Goal: Register for event/course

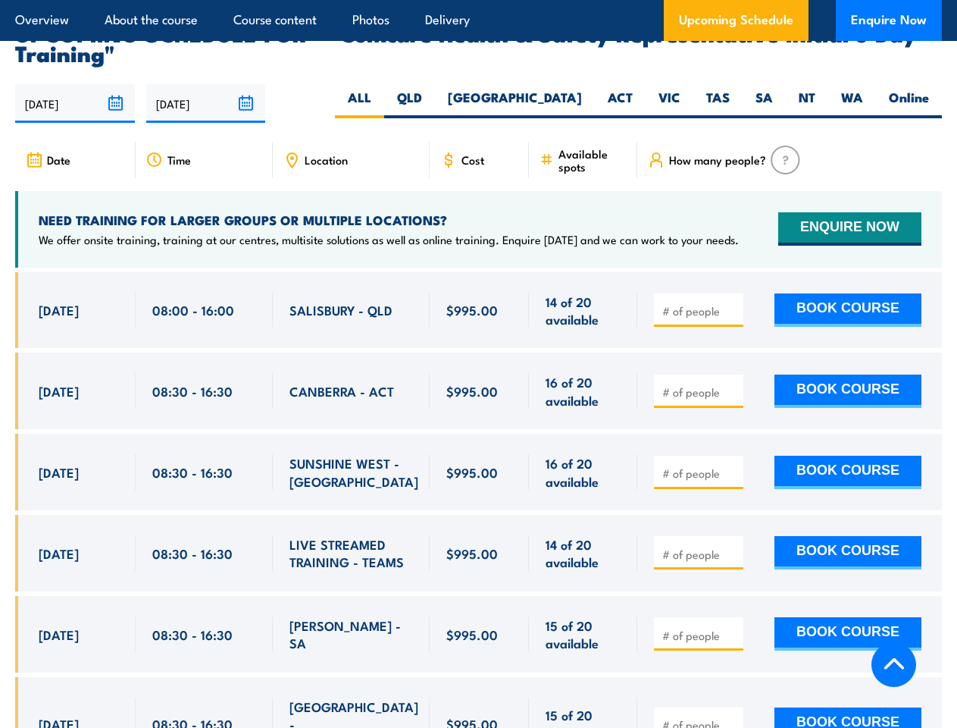
click at [478, 0] on article "Overview About the course Course content Photos Delivery Upcoming Schedule Enqu…" at bounding box center [478, 20] width 927 height 41
click at [75, 84] on input "[DATE]" at bounding box center [75, 103] width 120 height 39
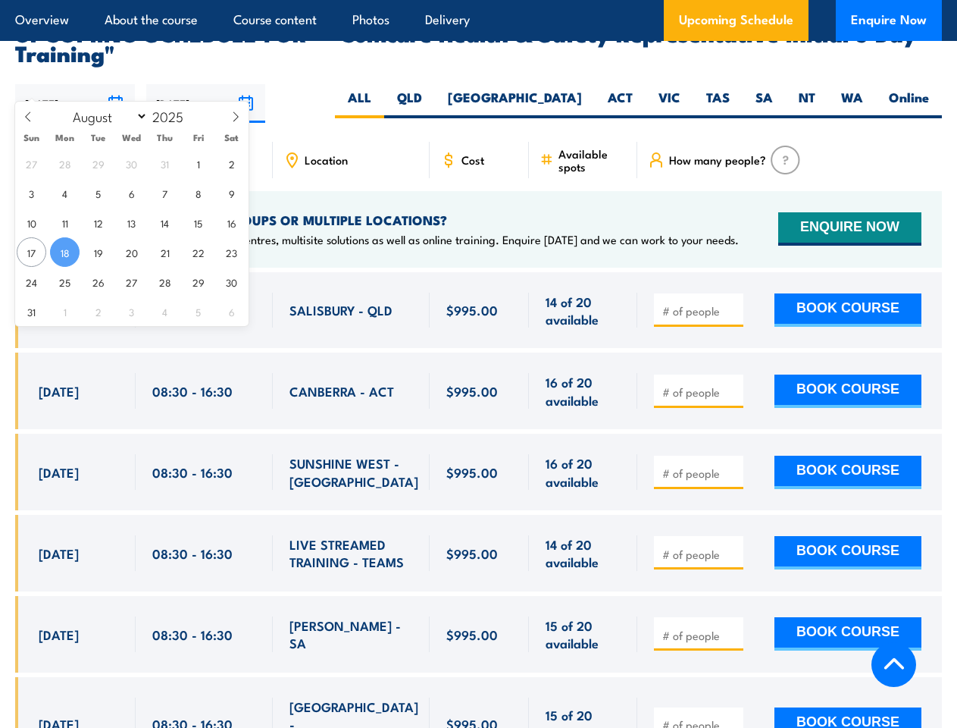
click at [206, 84] on input "[DATE]" at bounding box center [206, 103] width 120 height 39
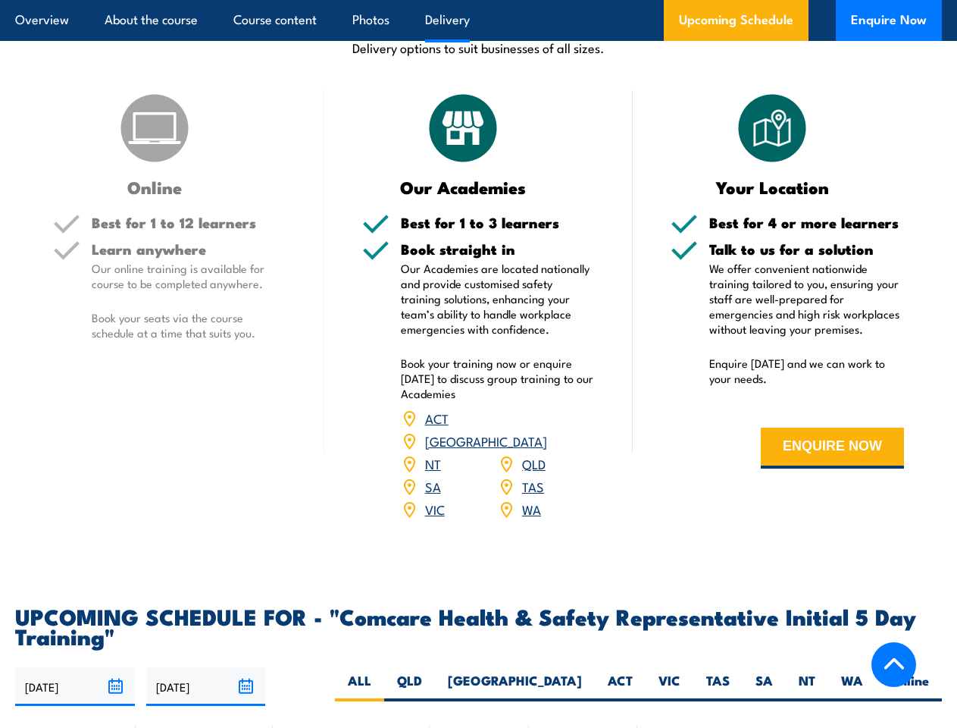
click at [478, 0] on article "Overview About the course Course content Photos Delivery Upcoming Schedule Enqu…" at bounding box center [478, 20] width 927 height 41
click at [75, 667] on input "[DATE]" at bounding box center [75, 686] width 120 height 39
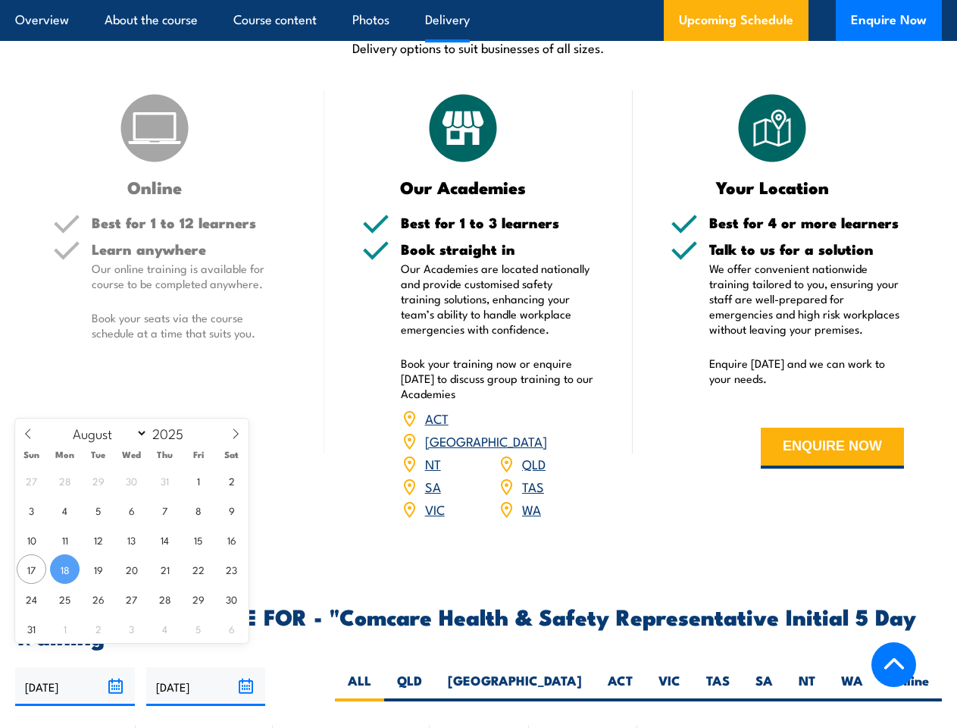
click at [206, 667] on input "[DATE]" at bounding box center [206, 686] width 120 height 39
